Goal: Consume media (video, audio)

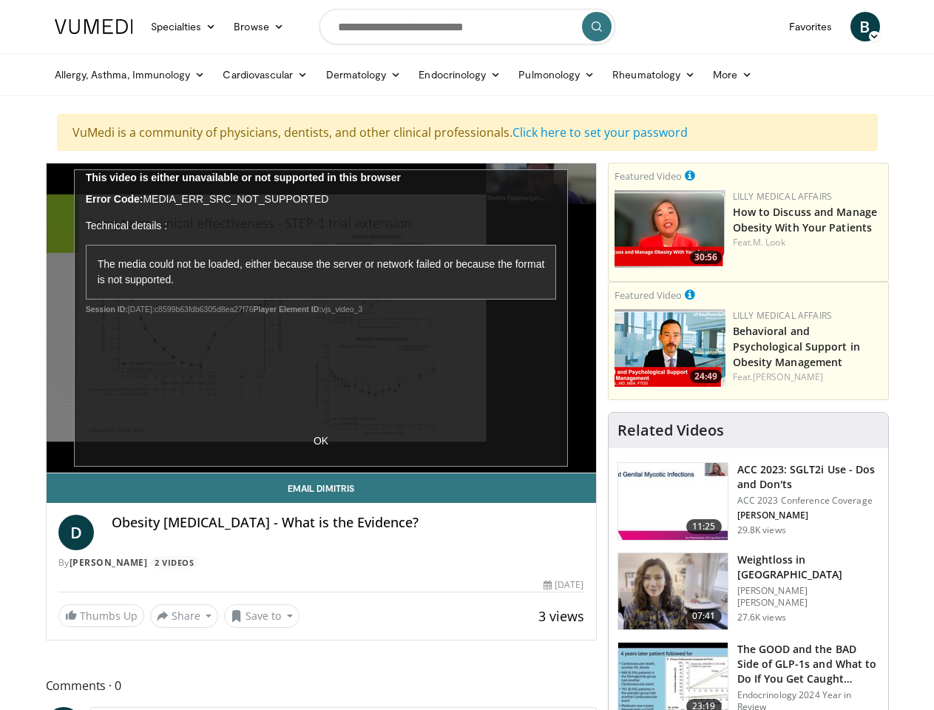
click at [147, 27] on link "Specialties" at bounding box center [184, 27] width 84 height 30
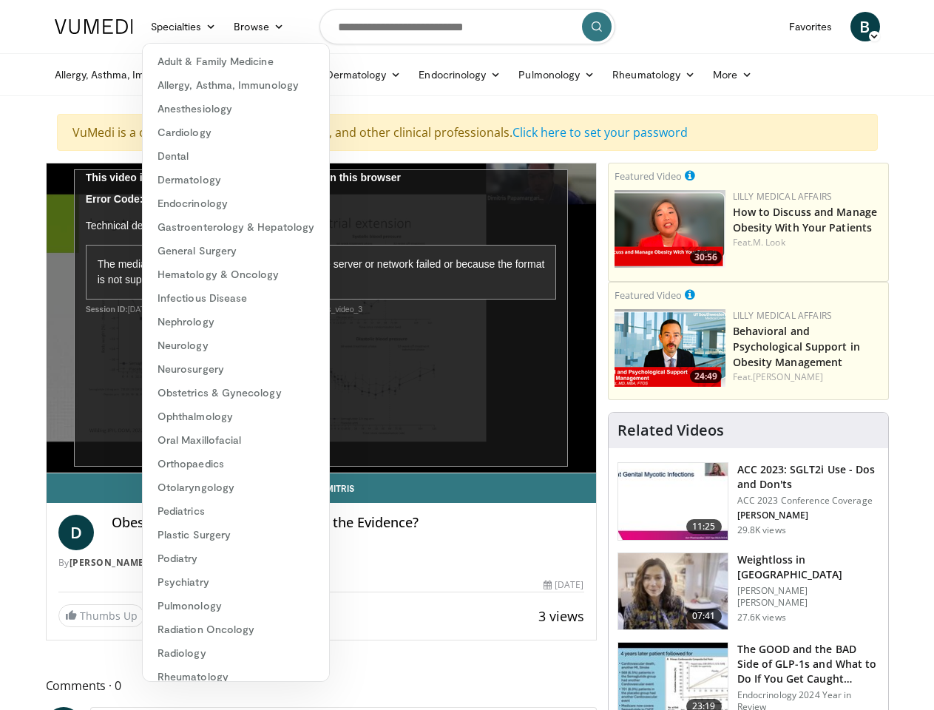
click at [225, 27] on link "Browse" at bounding box center [259, 27] width 68 height 30
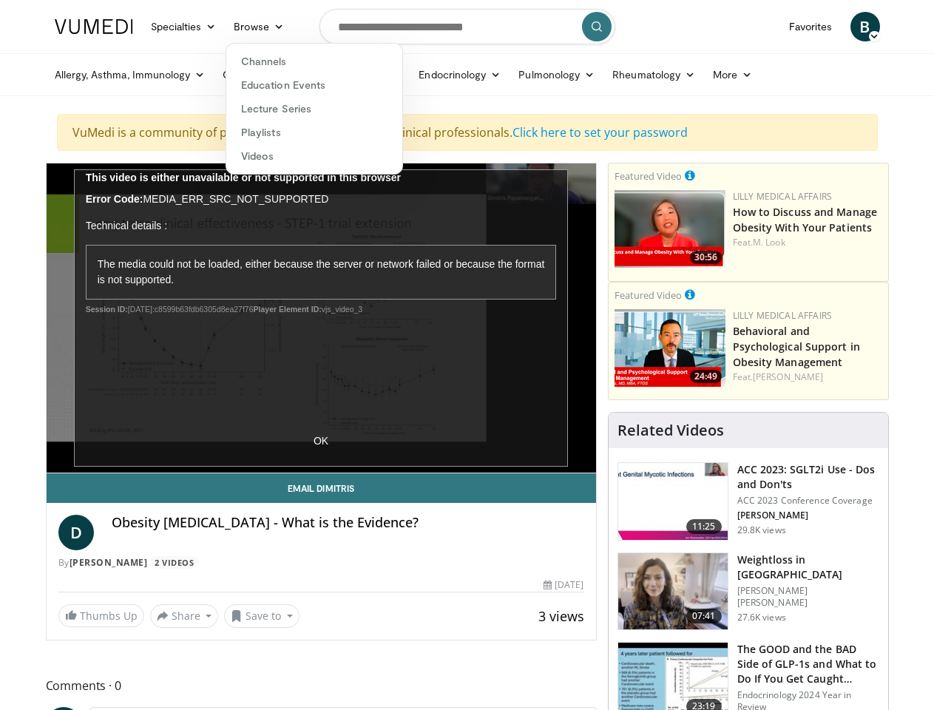
click at [880, 27] on span "B" at bounding box center [865, 27] width 30 height 30
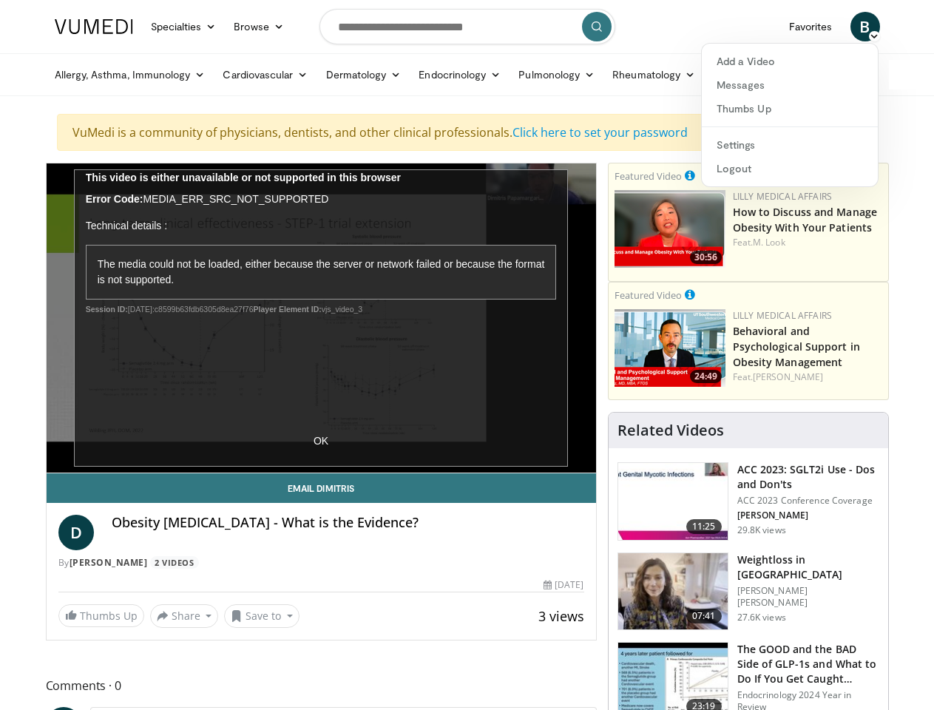
click at [92, 75] on link "Allergy, Asthma, Immunology" at bounding box center [130, 75] width 169 height 30
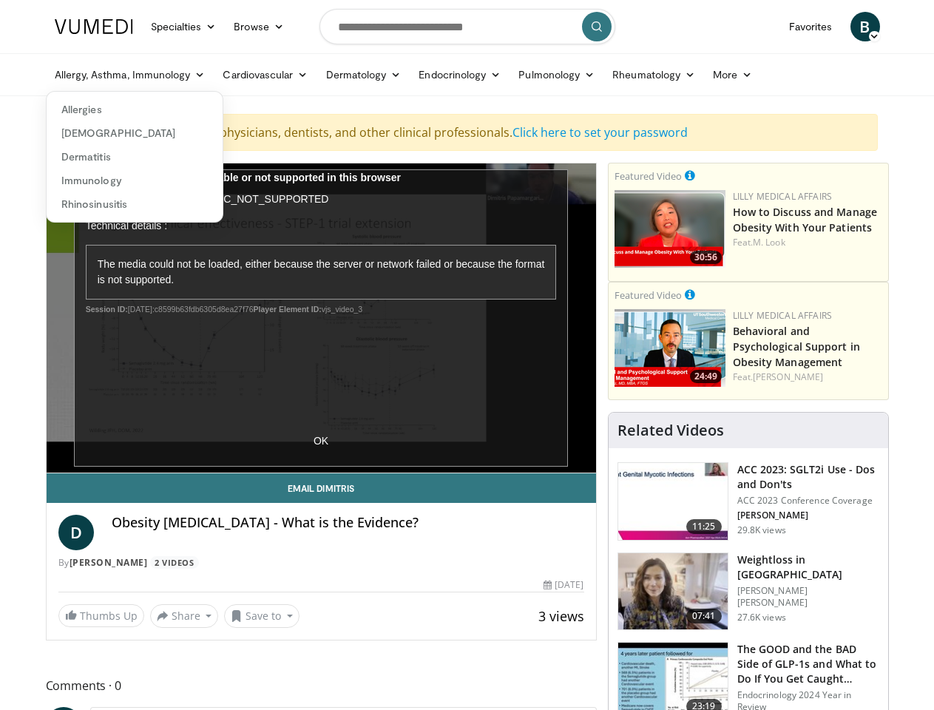
click at [228, 75] on link "Cardiovascular" at bounding box center [265, 75] width 103 height 30
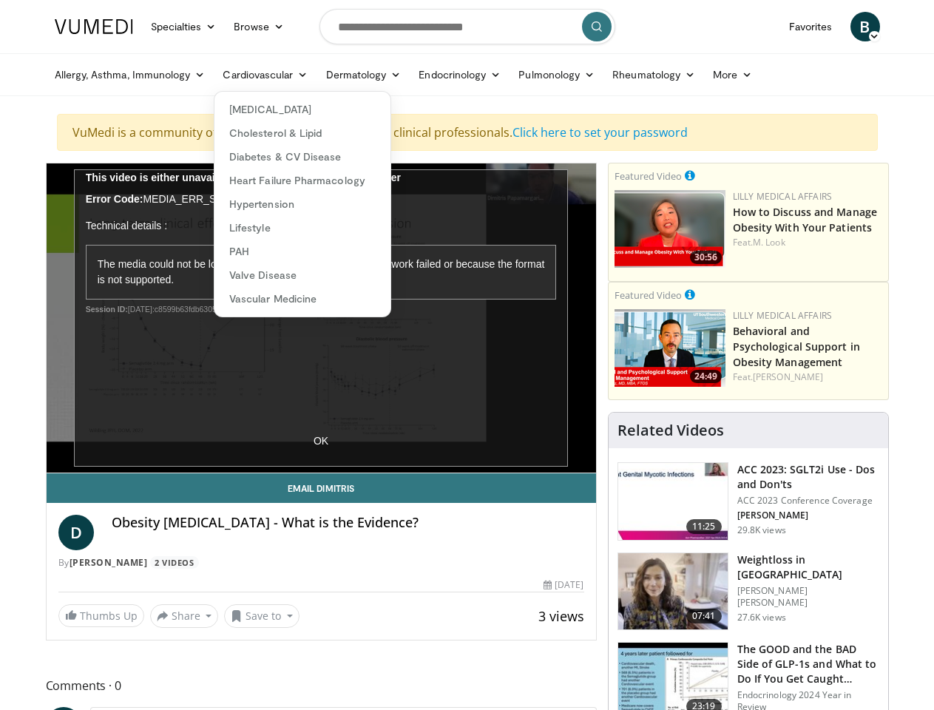
click at [326, 75] on link "Dermatology" at bounding box center [363, 75] width 93 height 30
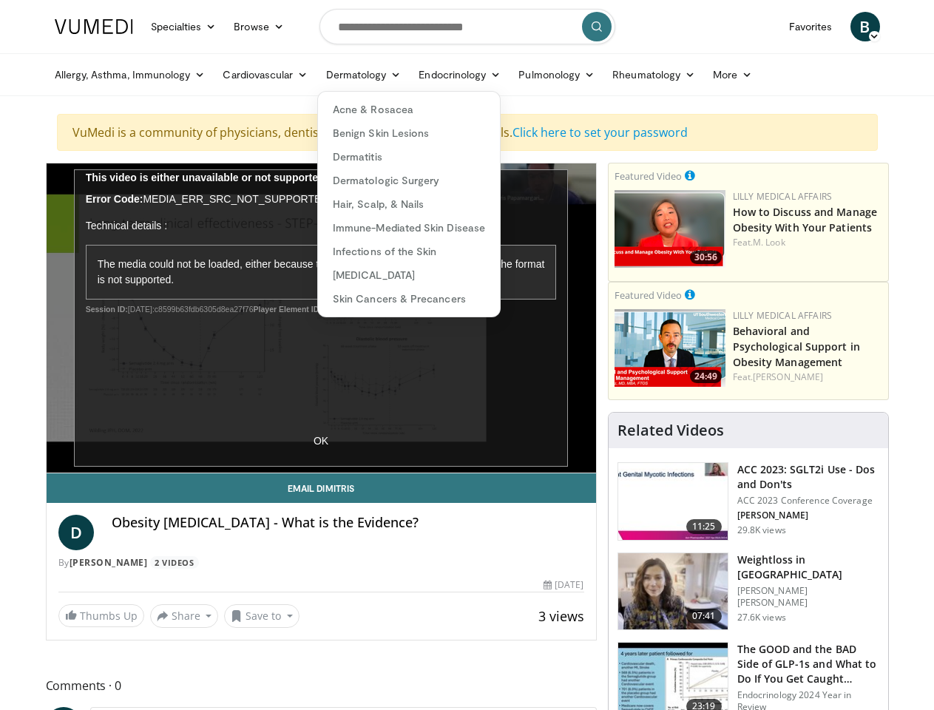
click at [423, 75] on link "Endocrinology" at bounding box center [460, 75] width 100 height 30
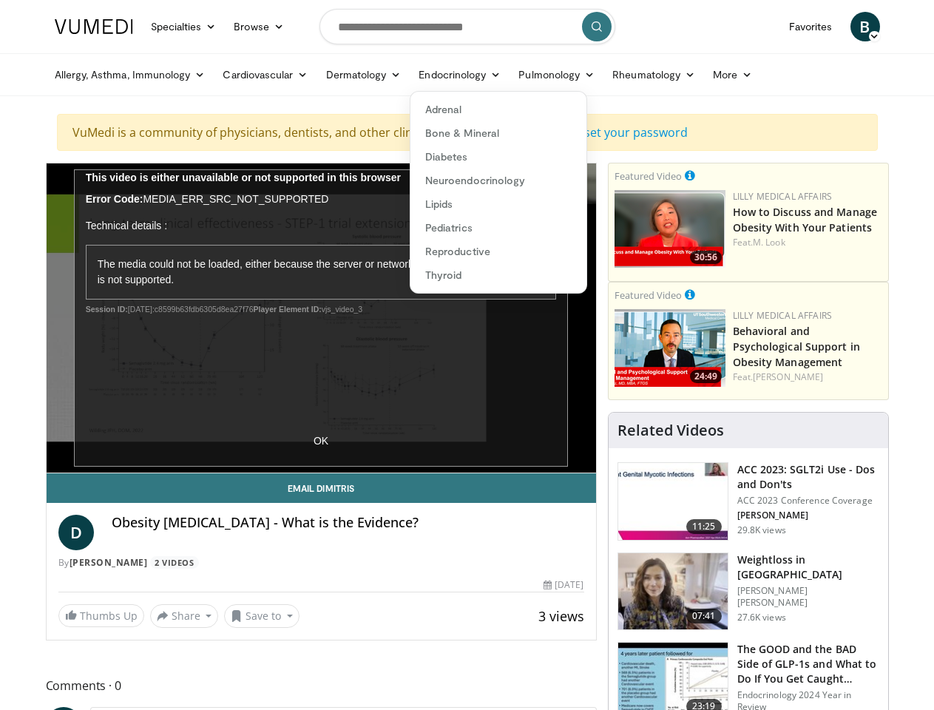
click at [520, 75] on link "Pulmonology" at bounding box center [557, 75] width 94 height 30
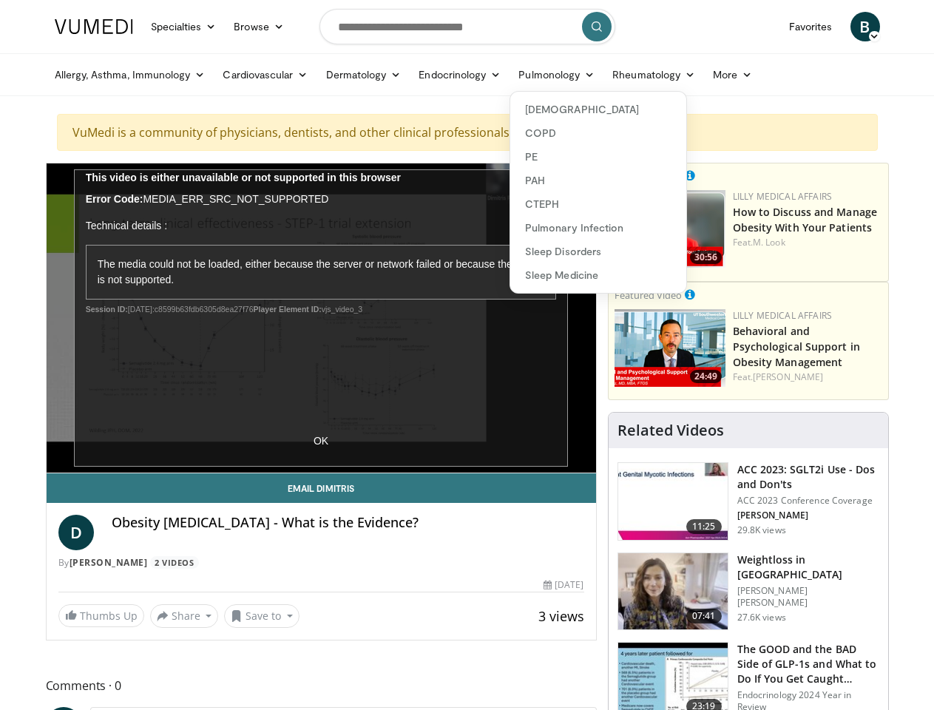
click at [617, 75] on link "Rheumatology" at bounding box center [653, 75] width 101 height 30
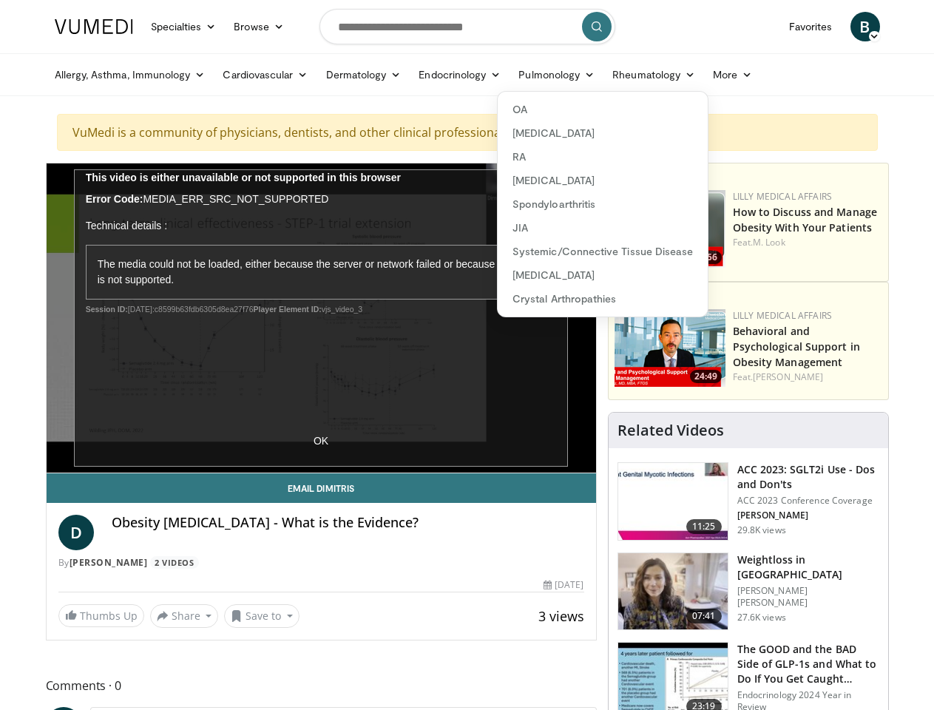
click at [704, 75] on link "More" at bounding box center [732, 75] width 57 height 30
